Goal: Transaction & Acquisition: Purchase product/service

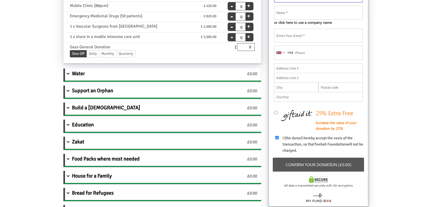
scroll to position [97, 0]
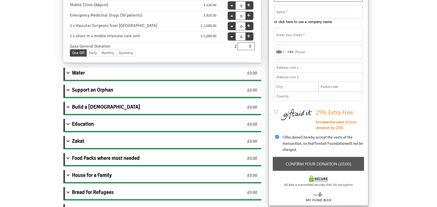
click at [89, 92] on div "Support an Orphan" at bounding box center [146, 91] width 163 height 12
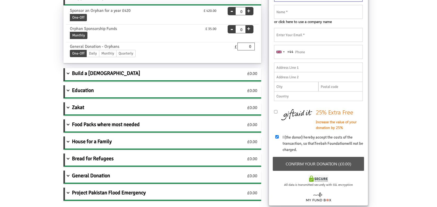
scroll to position [92, 0]
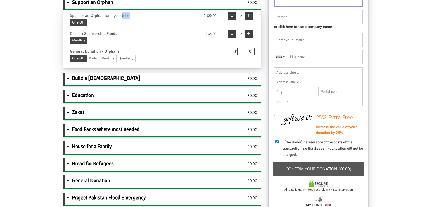
drag, startPoint x: 121, startPoint y: 15, endPoint x: 140, endPoint y: 14, distance: 18.3
click at [140, 14] on div "Sponsor an Orphan for a year £420" at bounding box center [118, 15] width 104 height 6
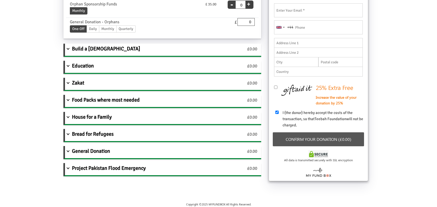
click at [112, 171] on div "Project Pakistan Flood Emergency" at bounding box center [146, 169] width 163 height 12
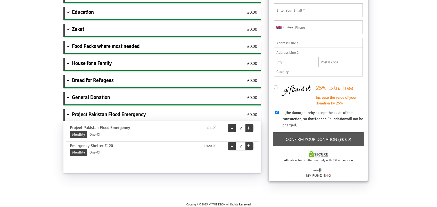
scroll to position [116, 0]
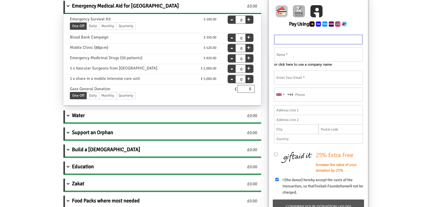
scroll to position [154, 0]
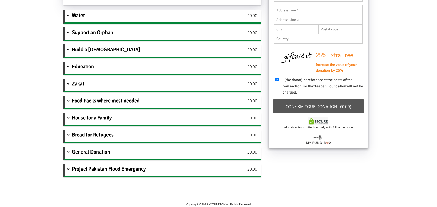
click at [130, 170] on div "Project Pakistan Flood Emergency" at bounding box center [146, 170] width 163 height 12
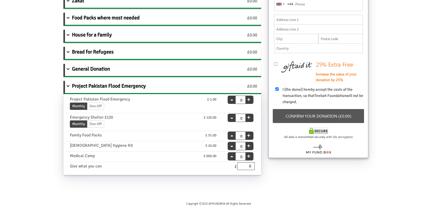
scroll to position [144, 0]
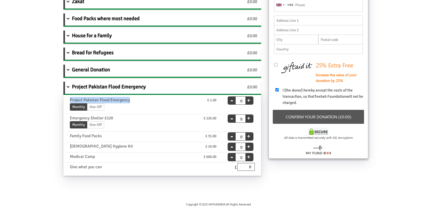
drag, startPoint x: 136, startPoint y: 97, endPoint x: 68, endPoint y: 100, distance: 67.9
click at [68, 100] on div "Project Pakistan Flood Emergency" at bounding box center [118, 100] width 104 height 6
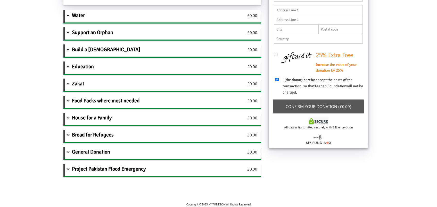
click at [112, 166] on div "Project Pakistan Flood Emergency" at bounding box center [146, 170] width 163 height 12
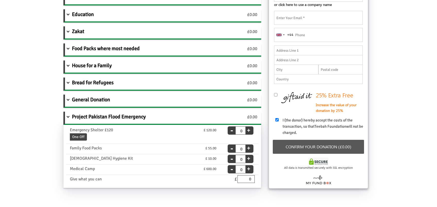
scroll to position [126, 0]
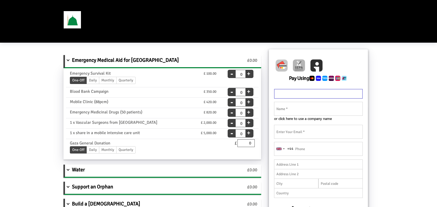
scroll to position [154, 0]
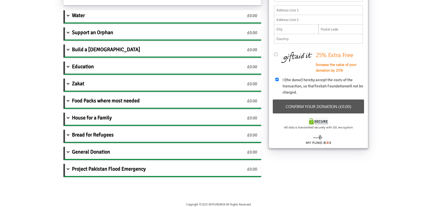
click at [98, 169] on div "Project Pakistan Flood Emergency" at bounding box center [146, 170] width 163 height 12
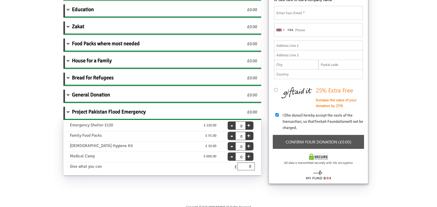
scroll to position [121, 0]
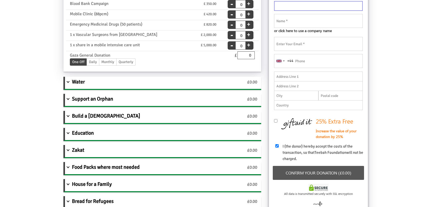
scroll to position [154, 0]
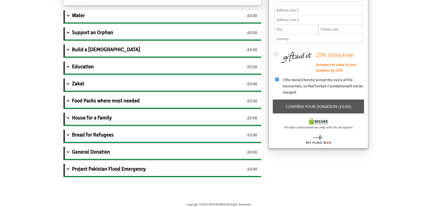
click at [75, 168] on div "Project Pakistan Flood Emergency" at bounding box center [146, 170] width 163 height 12
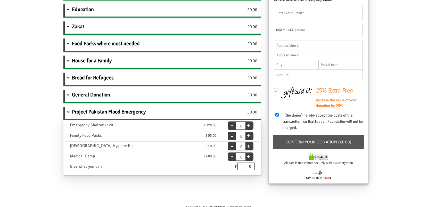
scroll to position [121, 0]
